Goal: Find specific page/section: Find specific page/section

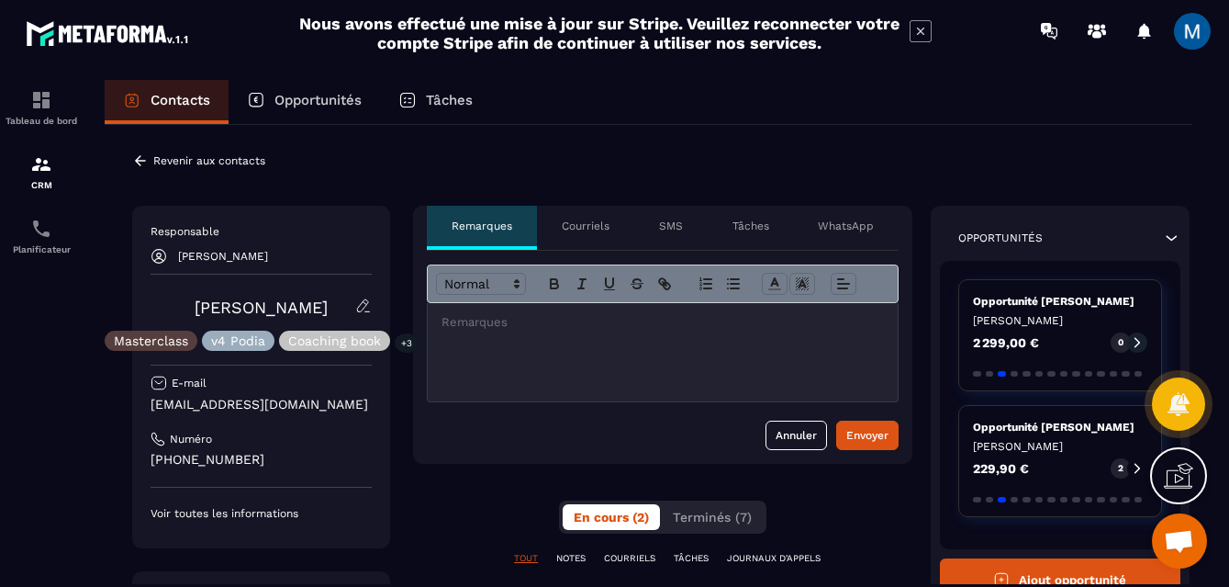
click at [137, 160] on icon at bounding box center [140, 160] width 11 height 10
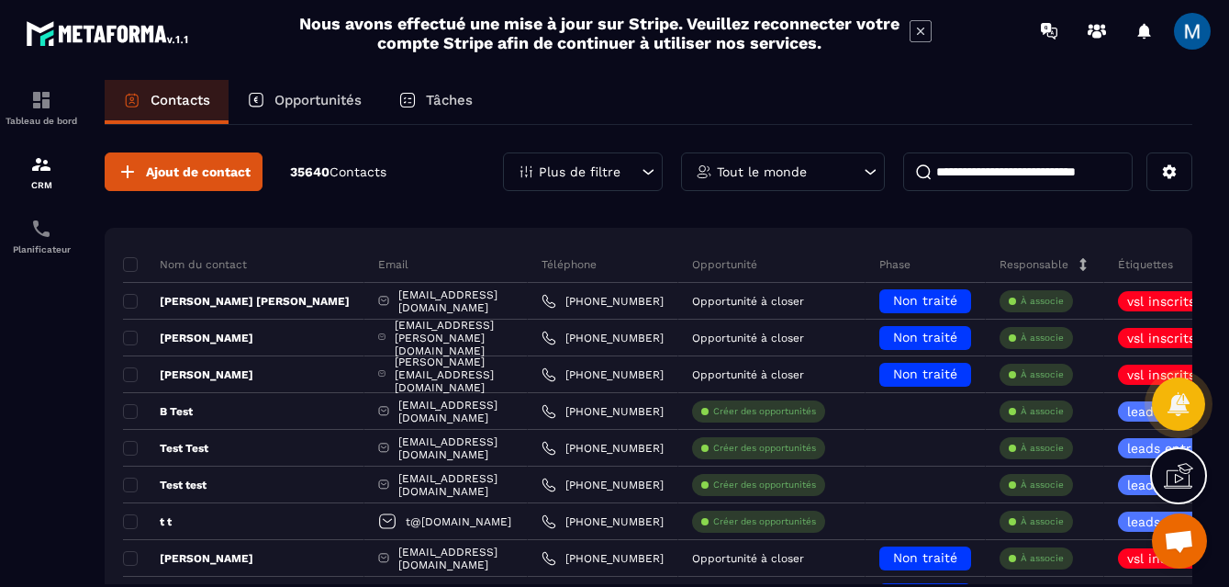
click at [341, 104] on p "Opportunités" at bounding box center [318, 100] width 87 height 17
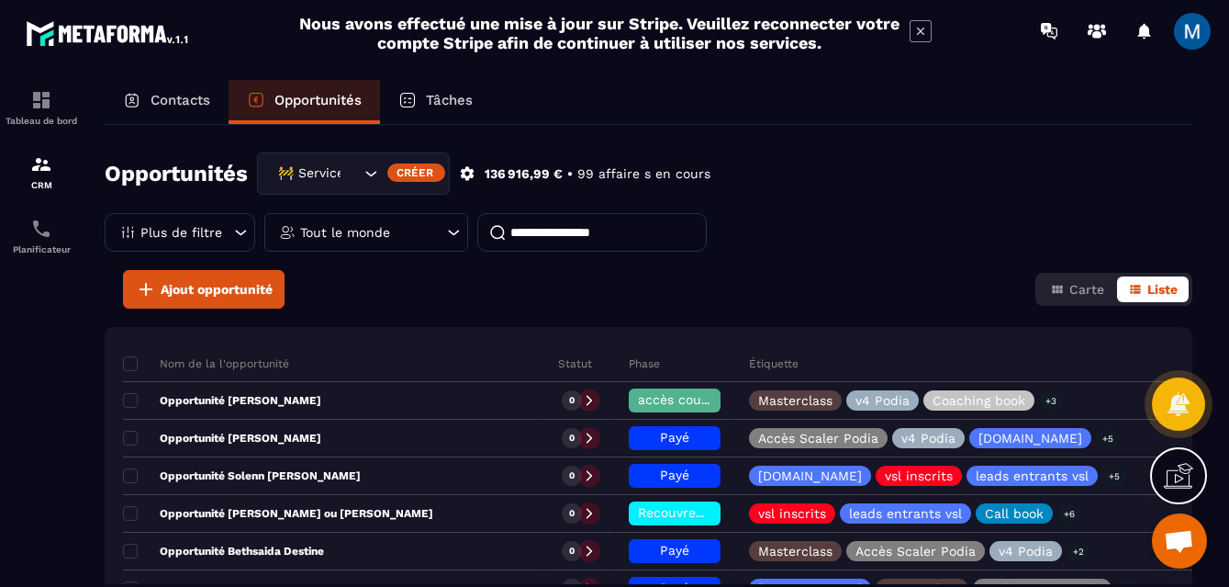
click at [367, 171] on icon "Search for option" at bounding box center [371, 173] width 18 height 18
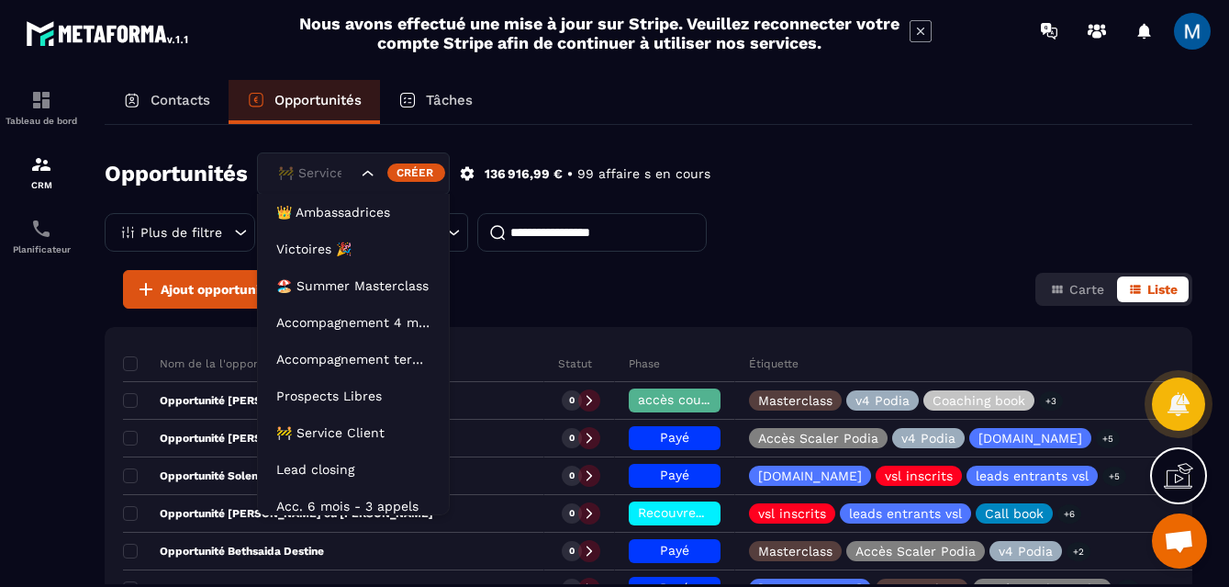
click at [367, 172] on icon "Search for option" at bounding box center [368, 173] width 18 height 18
click at [365, 176] on icon "Search for option" at bounding box center [368, 173] width 18 height 18
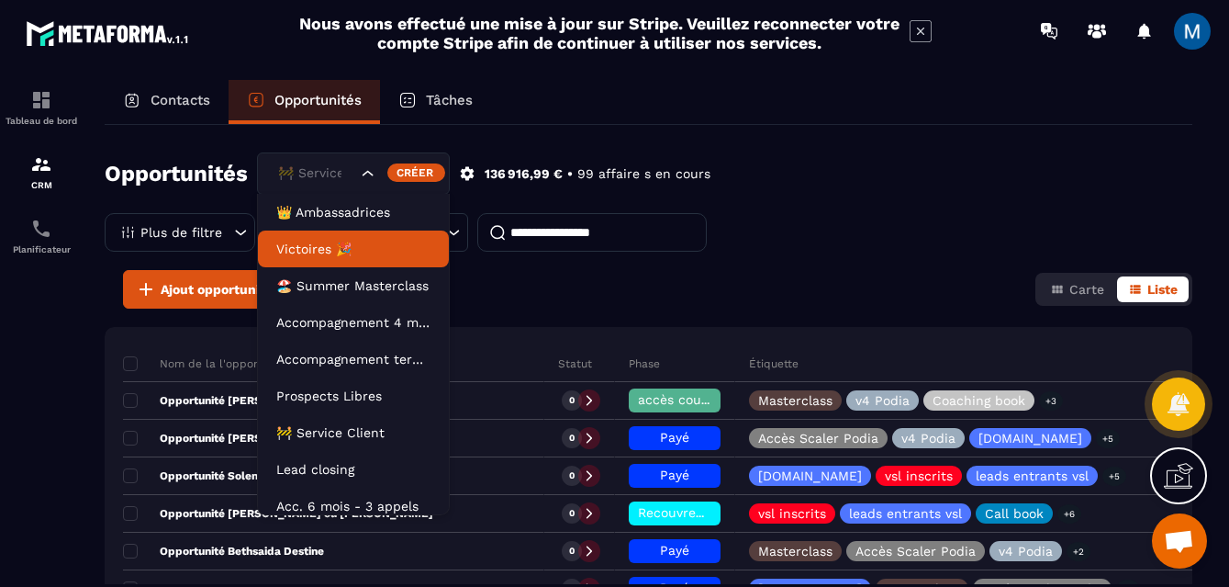
click at [346, 248] on p "Victoires 🎉" at bounding box center [353, 249] width 154 height 18
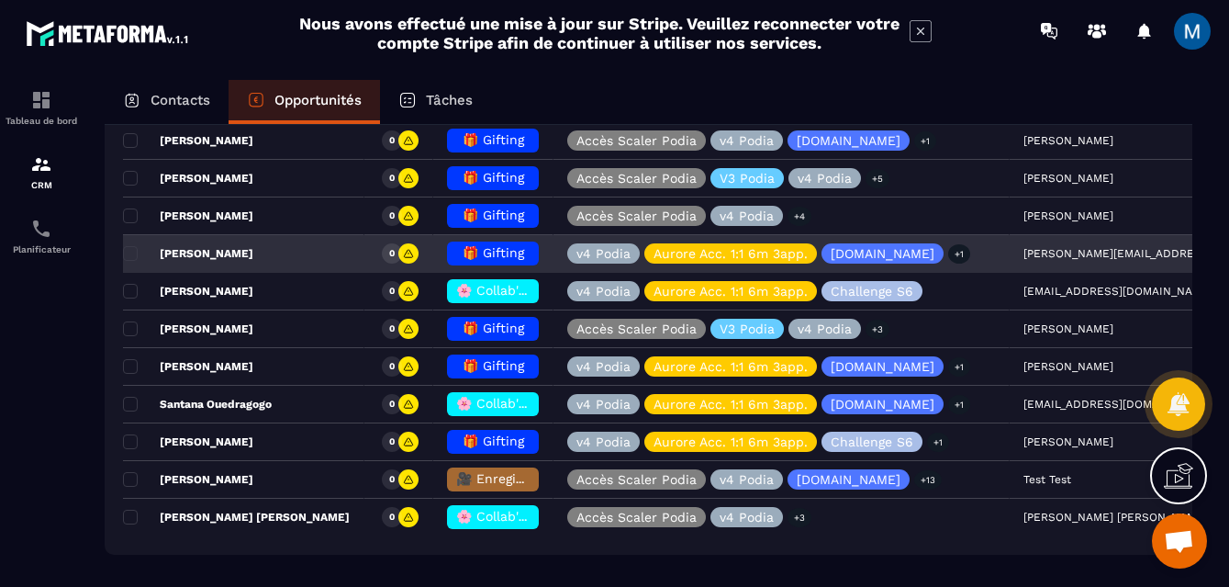
scroll to position [391, 0]
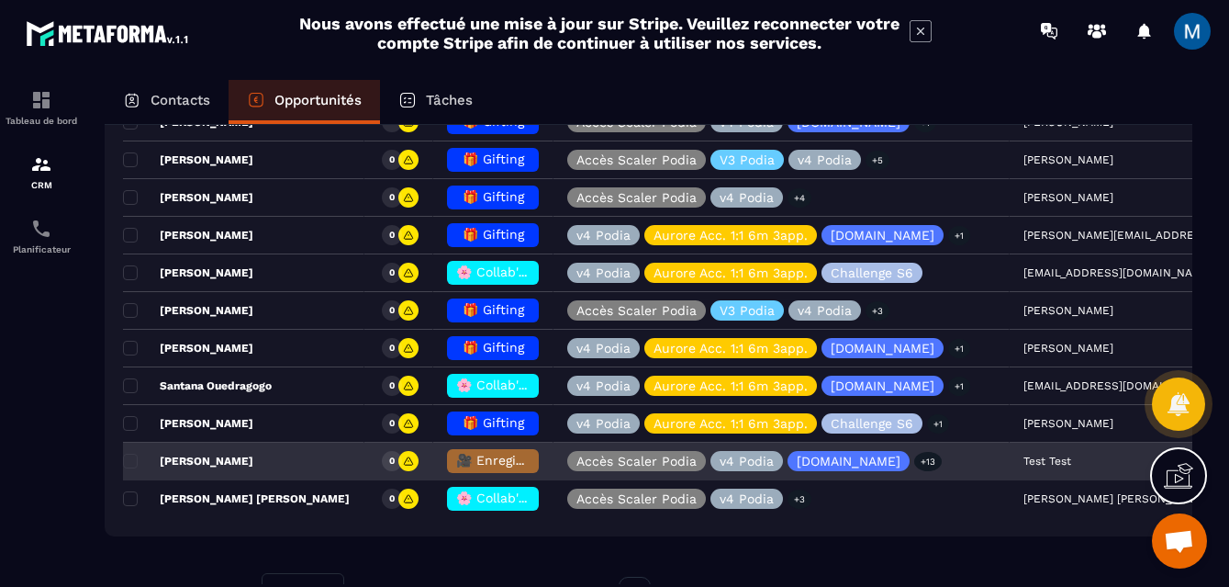
click at [264, 466] on div "[PERSON_NAME]" at bounding box center [243, 461] width 241 height 37
